Goal: Information Seeking & Learning: Learn about a topic

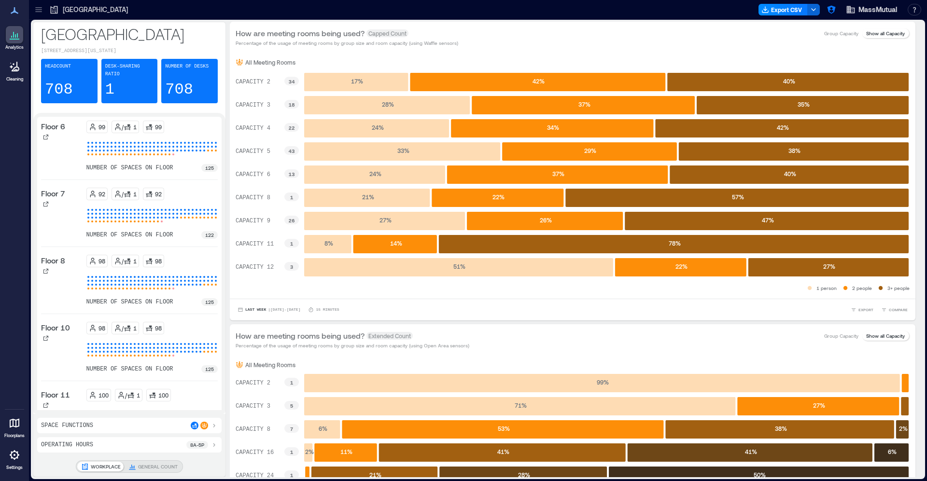
click at [39, 9] on icon at bounding box center [39, 10] width 10 height 10
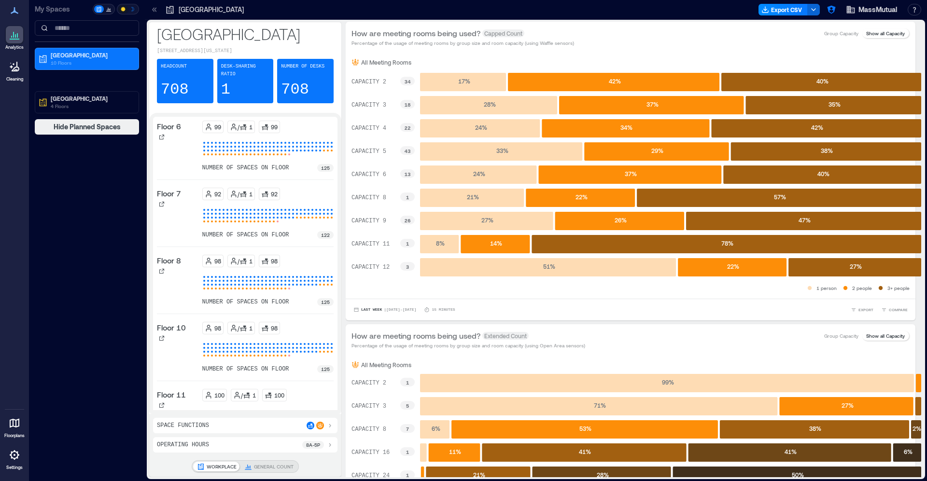
click at [39, 9] on p "My Spaces" at bounding box center [63, 9] width 56 height 10
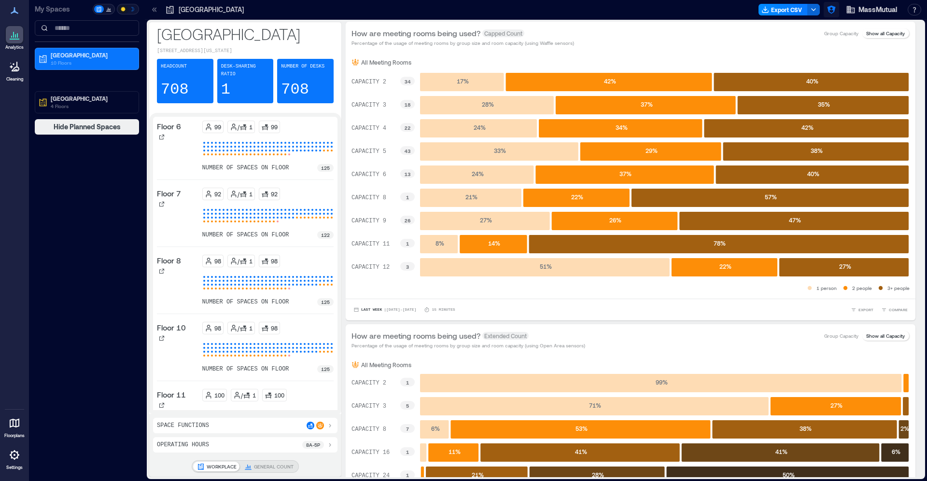
click at [639, 8] on button "button" at bounding box center [831, 9] width 15 height 15
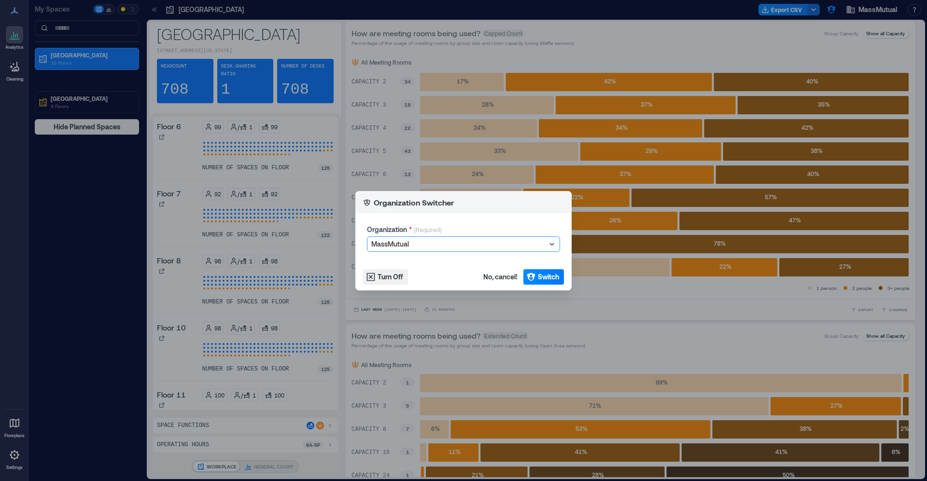
click at [465, 245] on div at bounding box center [458, 244] width 175 height 12
type input "****"
click at [500, 267] on div "CBRE" at bounding box center [463, 261] width 188 height 15
click at [533, 275] on icon "button" at bounding box center [531, 277] width 8 height 8
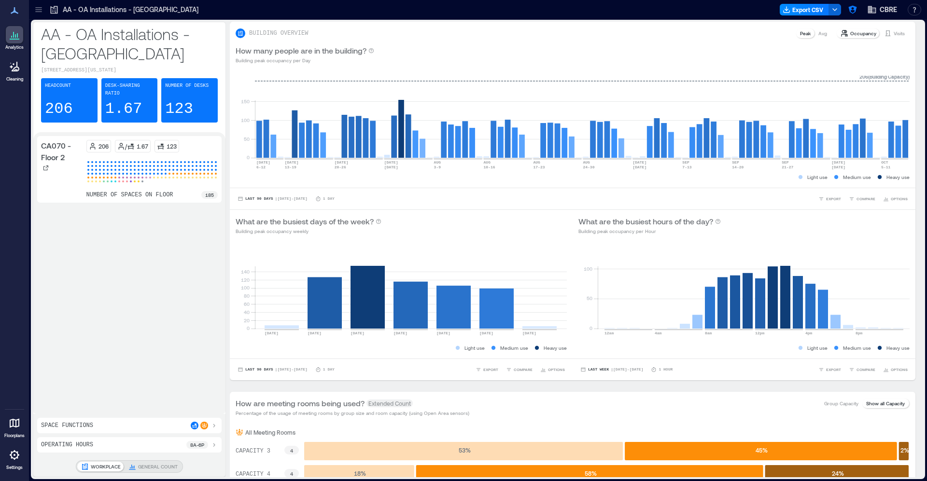
click at [40, 9] on icon at bounding box center [39, 10] width 10 height 10
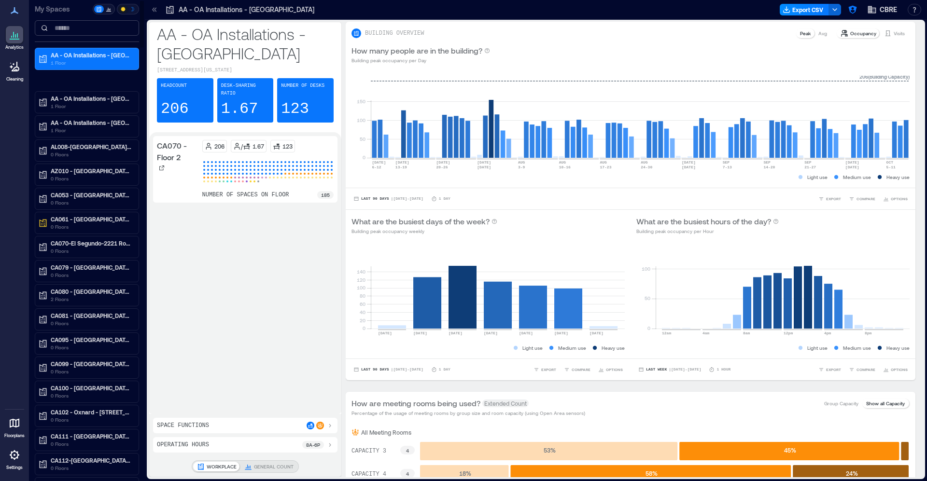
click at [97, 35] on input at bounding box center [87, 27] width 104 height 15
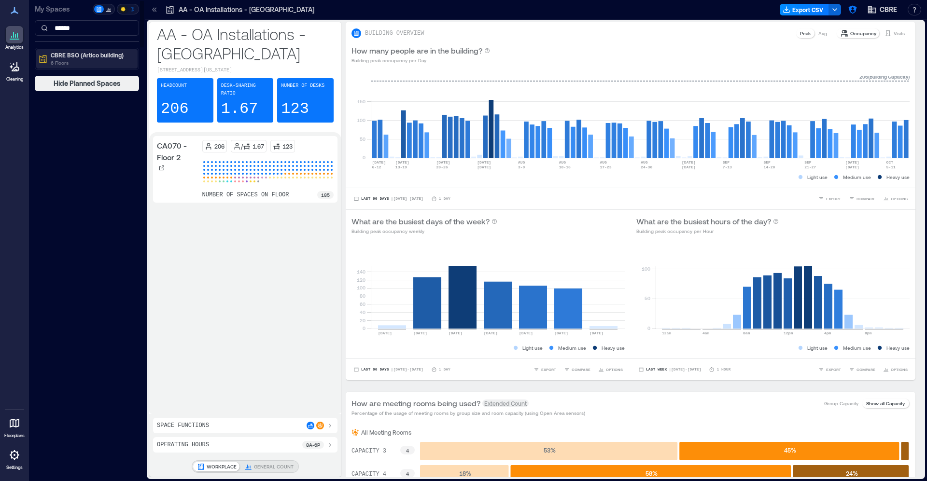
type input "******"
click at [107, 53] on p "CBRE BSO (Artico building)" at bounding box center [91, 55] width 81 height 8
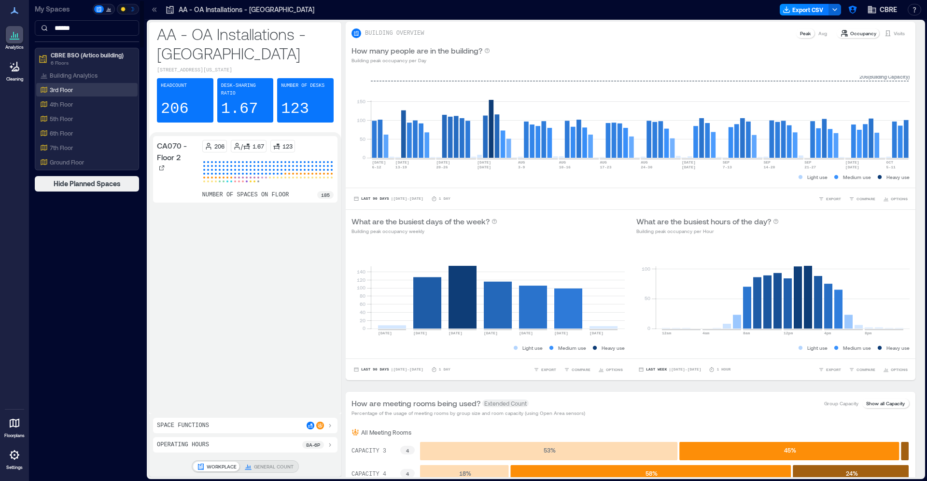
click at [76, 92] on div "3rd Floor" at bounding box center [85, 90] width 94 height 10
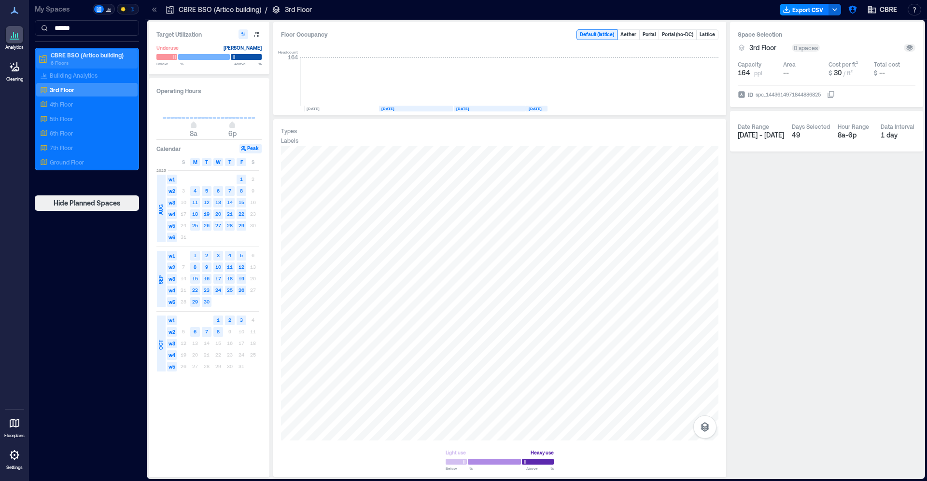
click at [70, 58] on p "CBRE BSO (Artico building)" at bounding box center [91, 55] width 81 height 8
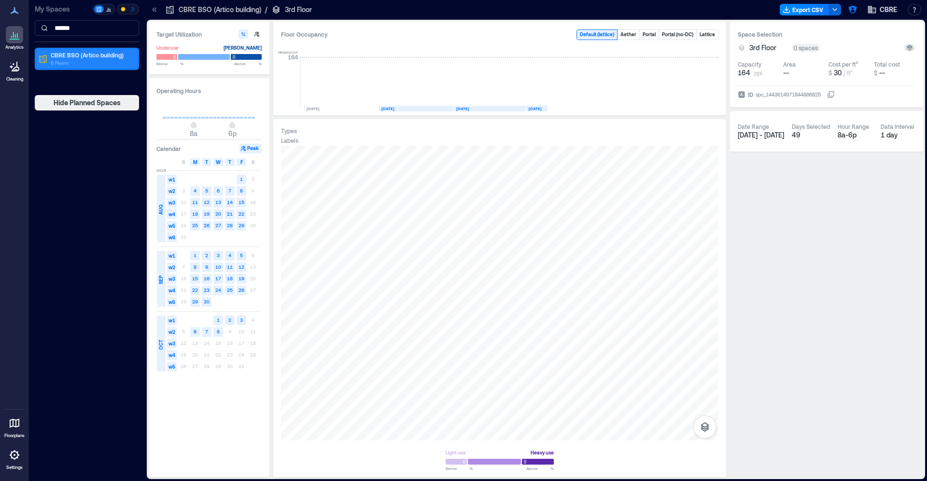
click at [75, 62] on p "6 Floors" at bounding box center [91, 63] width 81 height 8
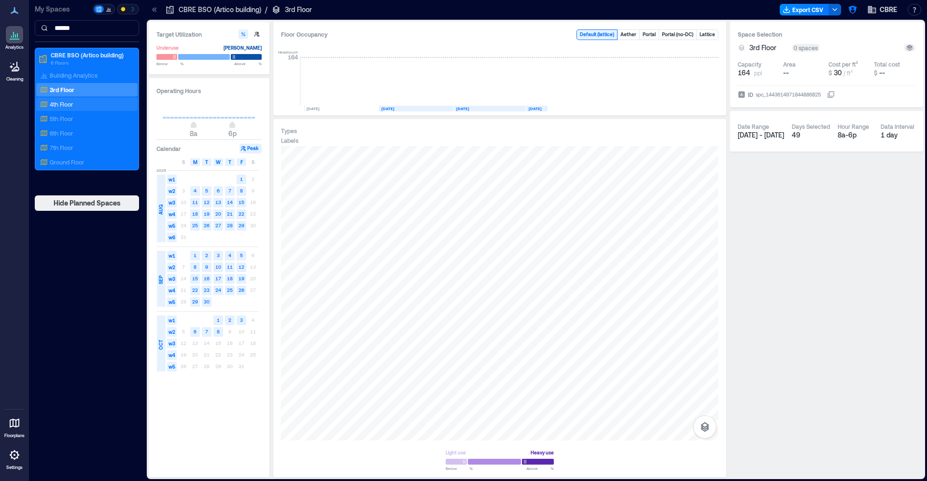
click at [67, 104] on p "4th Floor" at bounding box center [61, 104] width 23 height 8
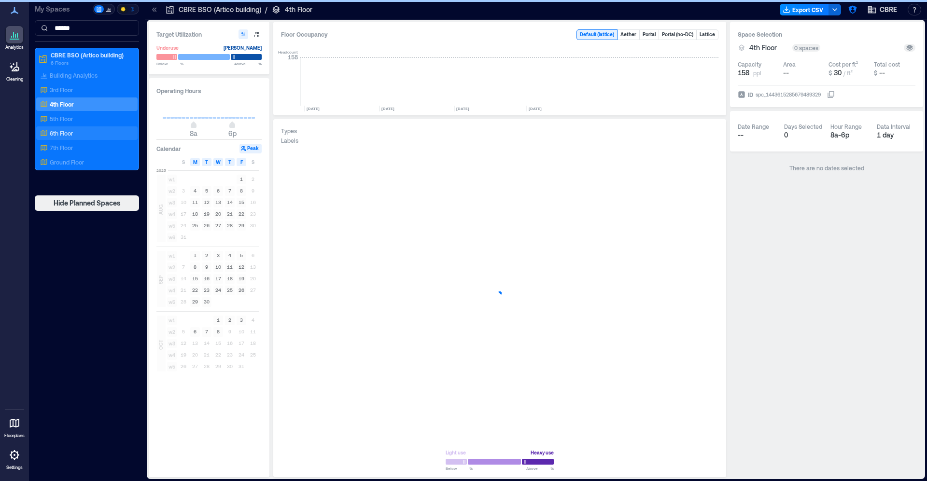
click at [71, 128] on div "6th Floor" at bounding box center [85, 133] width 94 height 10
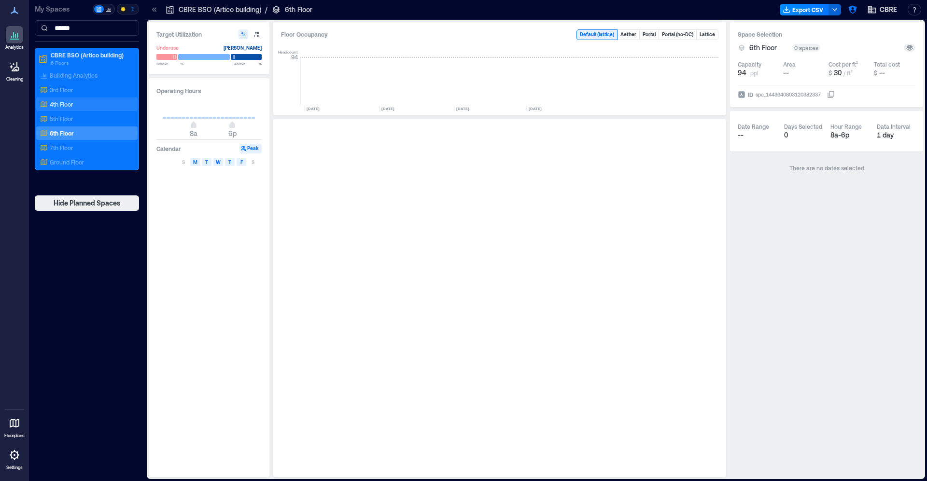
click at [64, 99] on div "4th Floor" at bounding box center [85, 104] width 94 height 10
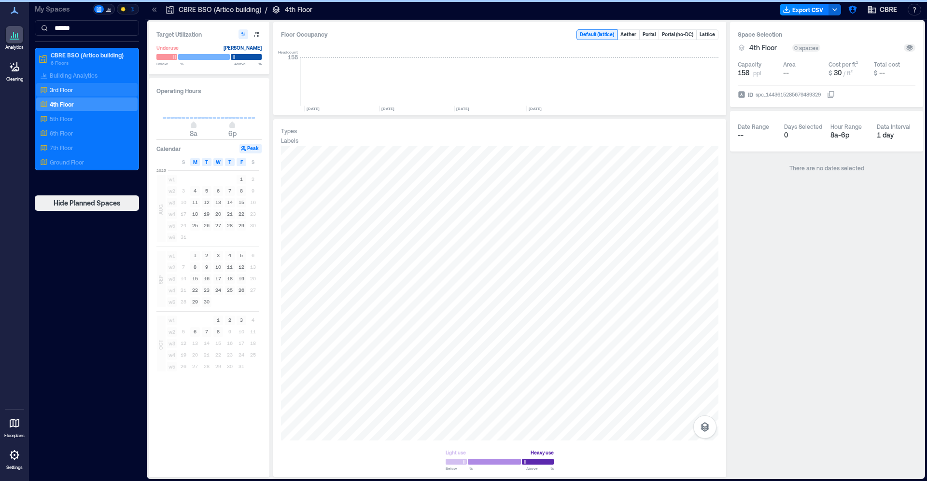
click at [62, 92] on p "3rd Floor" at bounding box center [61, 90] width 23 height 8
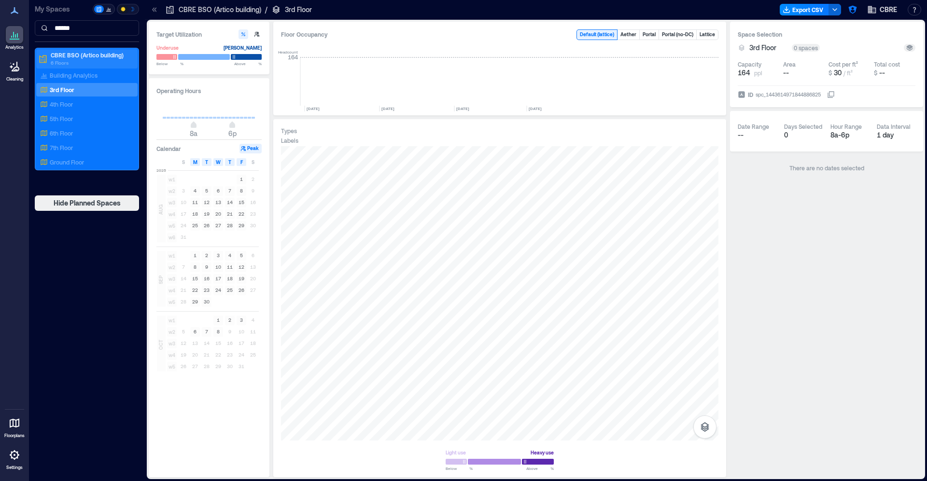
click at [71, 62] on p "6 Floors" at bounding box center [91, 63] width 81 height 8
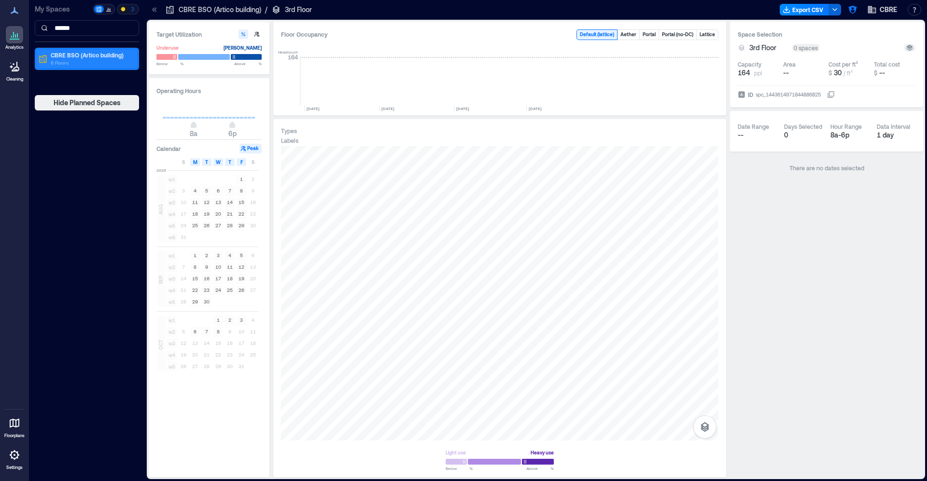
click at [81, 62] on p "6 Floors" at bounding box center [91, 63] width 81 height 8
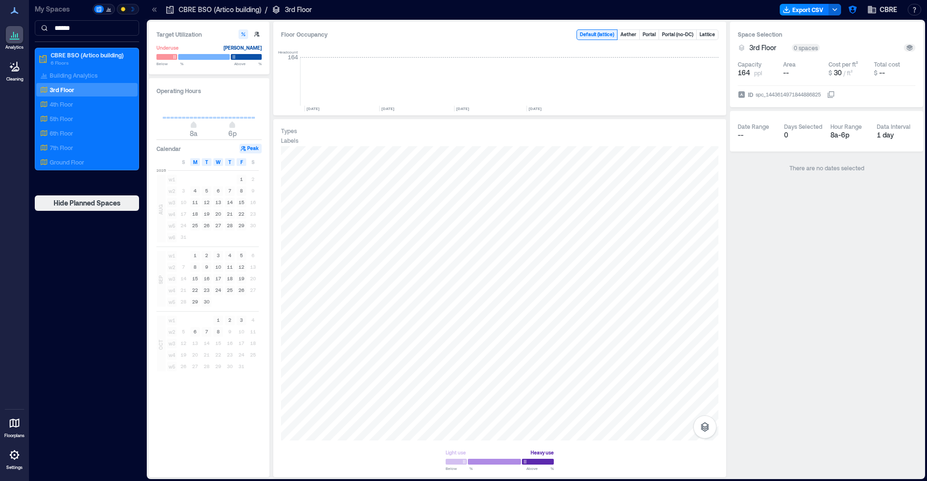
click at [69, 95] on div "3rd Floor" at bounding box center [86, 90] width 101 height 14
click at [69, 102] on p "4th Floor" at bounding box center [61, 104] width 23 height 8
click at [70, 126] on div "Building Analytics 3rd Floor 4th Floor 5th Floor 6th Floor 7th Floor Ground Flo…" at bounding box center [86, 119] width 101 height 100
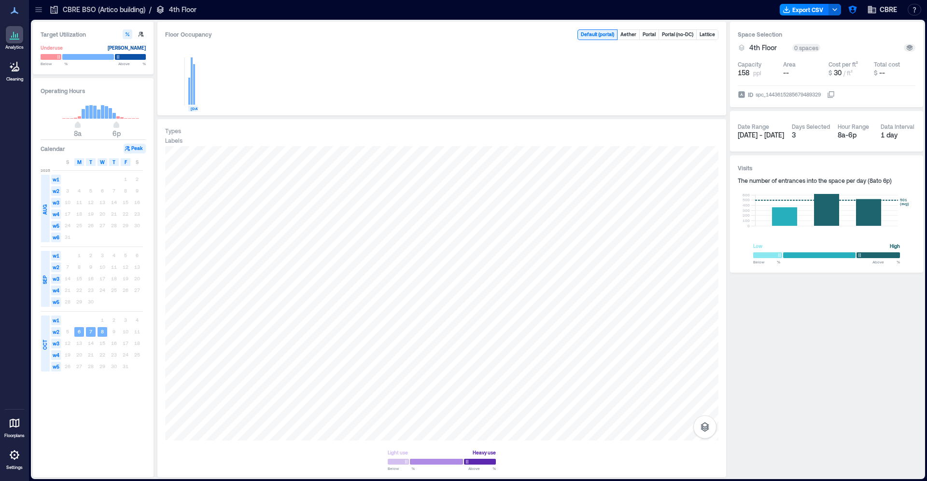
click at [39, 13] on icon at bounding box center [39, 10] width 10 height 10
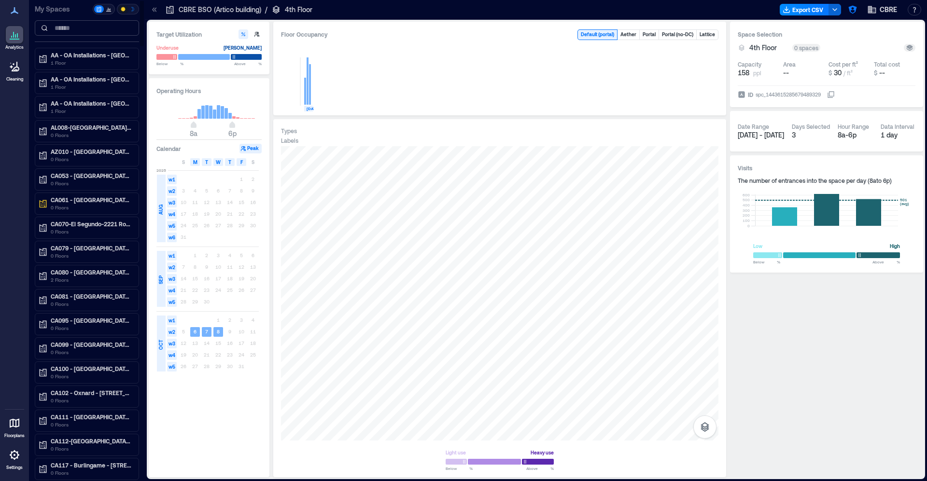
click at [71, 35] on input at bounding box center [87, 27] width 104 height 15
click at [71, 33] on input at bounding box center [87, 27] width 104 height 15
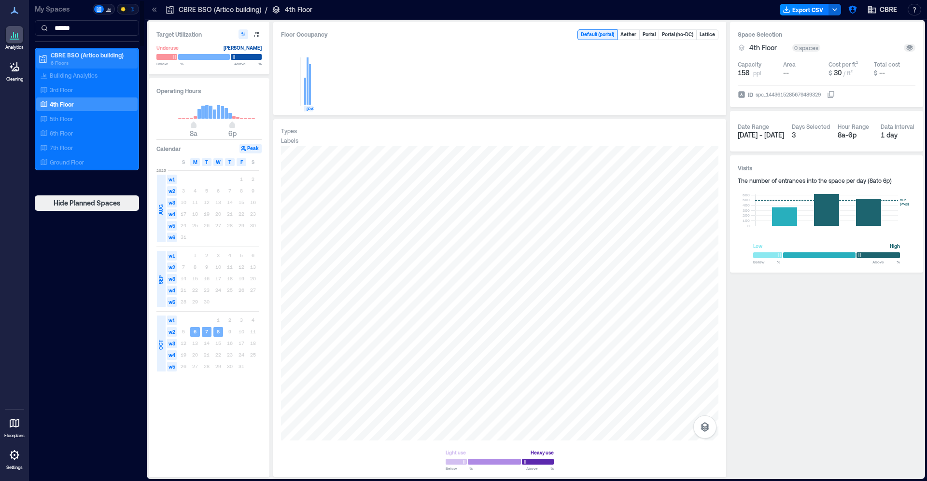
type input "******"
click at [82, 60] on p "6 Floors" at bounding box center [91, 63] width 81 height 8
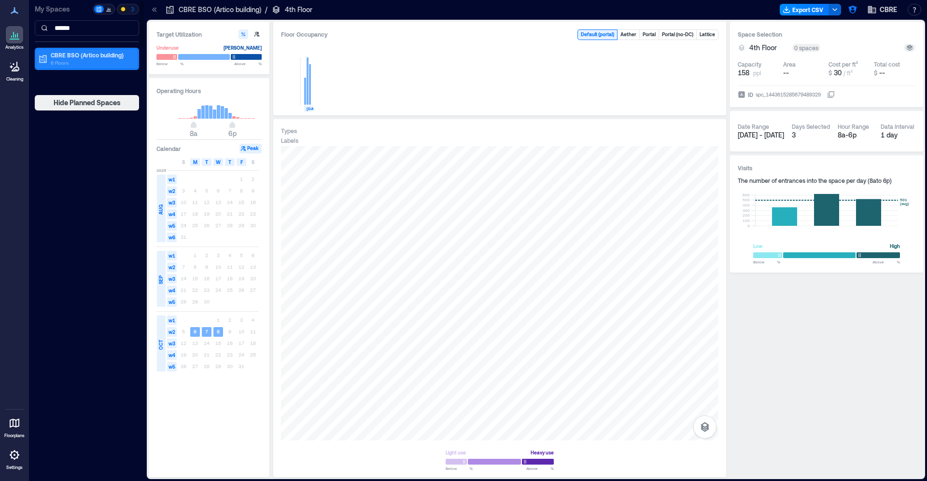
click at [84, 58] on p "CBRE BSO (Artico building)" at bounding box center [91, 55] width 81 height 8
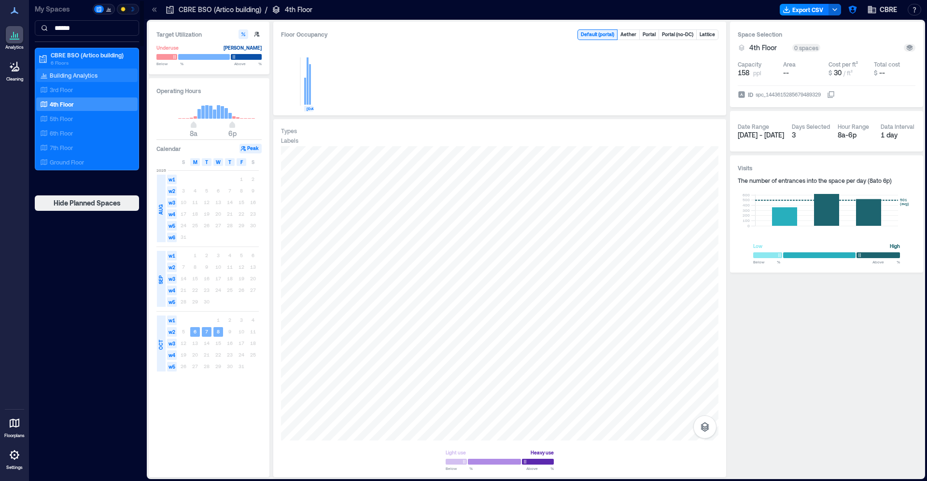
click at [64, 74] on p "Building Analytics" at bounding box center [74, 75] width 48 height 8
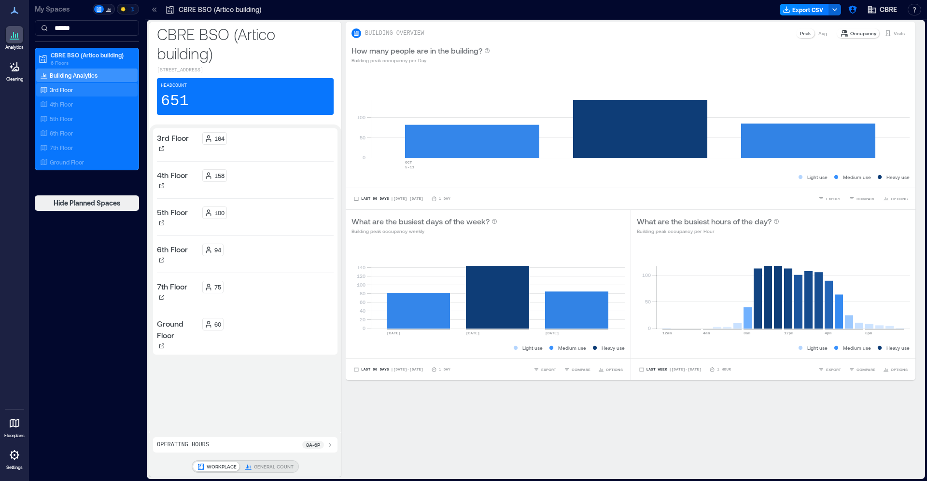
click at [68, 86] on p "3rd Floor" at bounding box center [61, 90] width 23 height 8
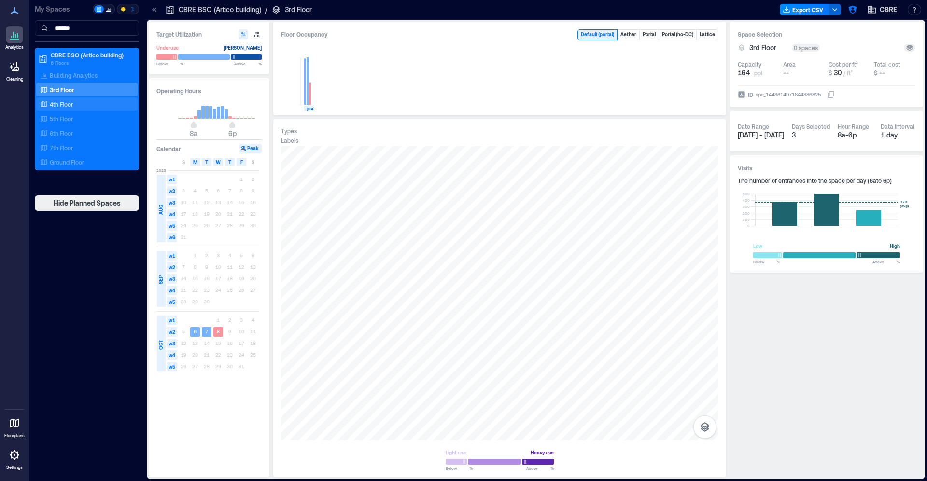
click at [92, 104] on div "4th Floor" at bounding box center [85, 104] width 94 height 10
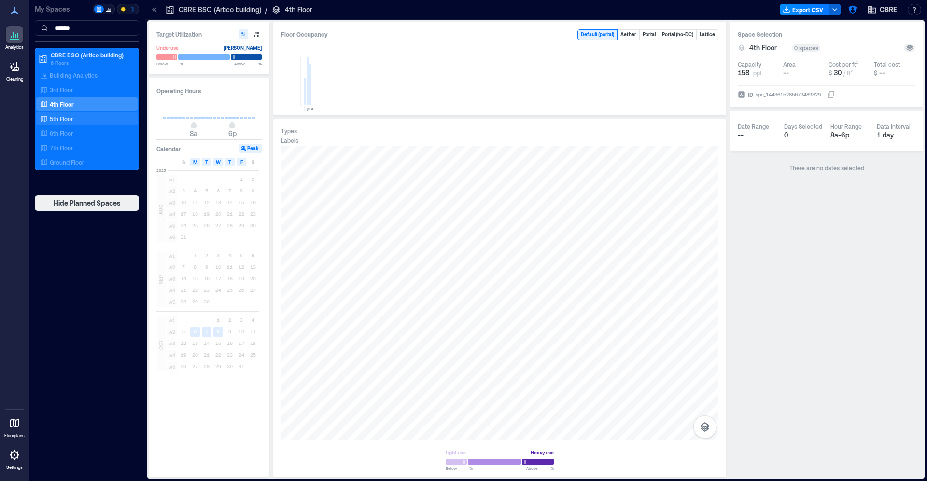
click at [77, 118] on div "5th Floor" at bounding box center [85, 119] width 94 height 10
click at [79, 130] on div "6th Floor" at bounding box center [85, 133] width 94 height 10
click at [82, 151] on div "7th Floor" at bounding box center [85, 148] width 94 height 10
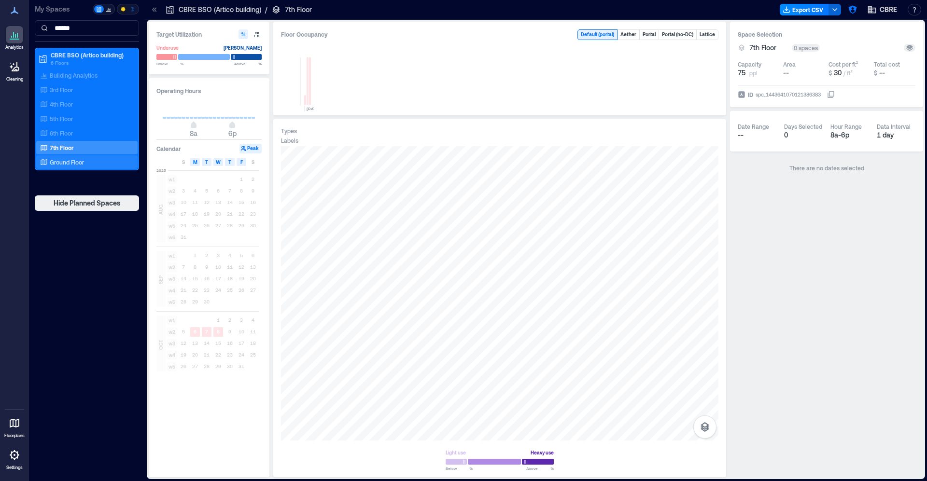
click at [96, 161] on div "Ground Floor" at bounding box center [85, 162] width 94 height 10
click at [108, 145] on div "7th Floor" at bounding box center [85, 148] width 94 height 10
click at [80, 132] on div "6th Floor" at bounding box center [85, 133] width 94 height 10
click at [65, 147] on p "7th Floor" at bounding box center [61, 148] width 23 height 8
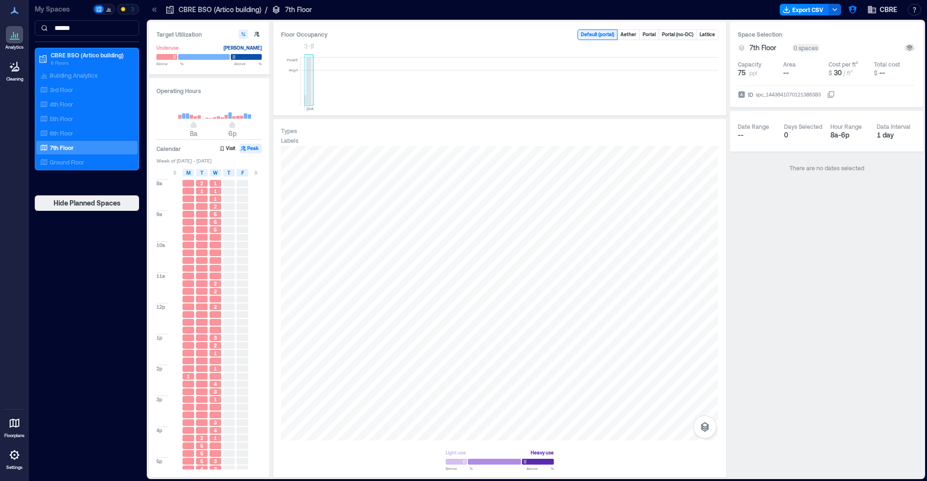
click at [308, 96] on rect at bounding box center [308, 80] width 2 height 47
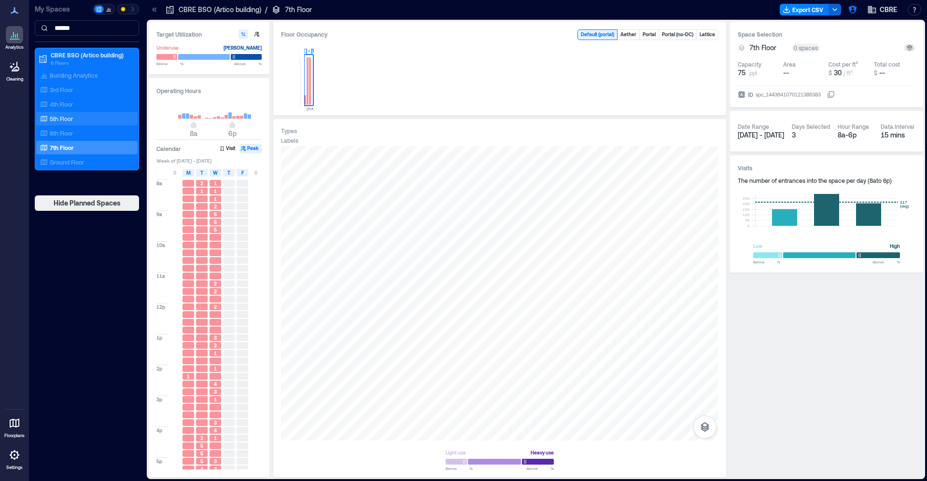
click at [85, 124] on div "5th Floor" at bounding box center [86, 119] width 101 height 14
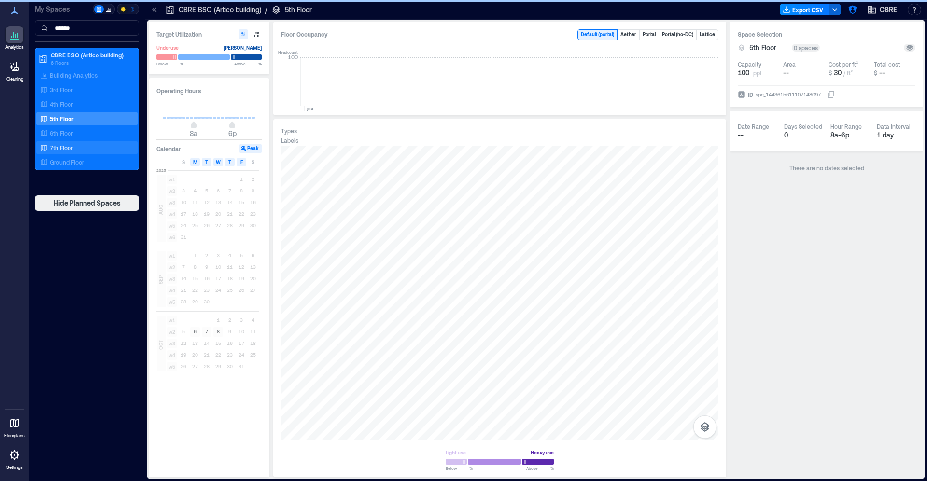
click at [76, 144] on div "7th Floor" at bounding box center [85, 148] width 94 height 10
